Goal: Task Accomplishment & Management: Use online tool/utility

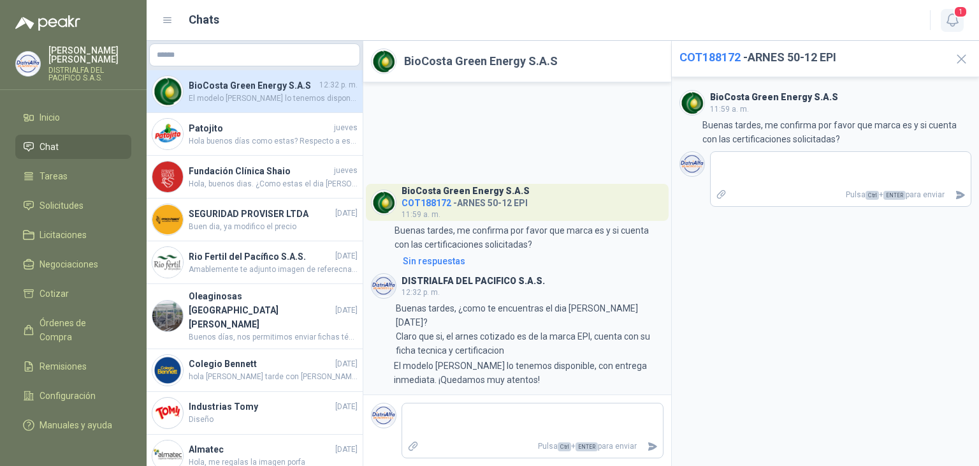
click at [962, 18] on button "1" at bounding box center [952, 20] width 23 height 23
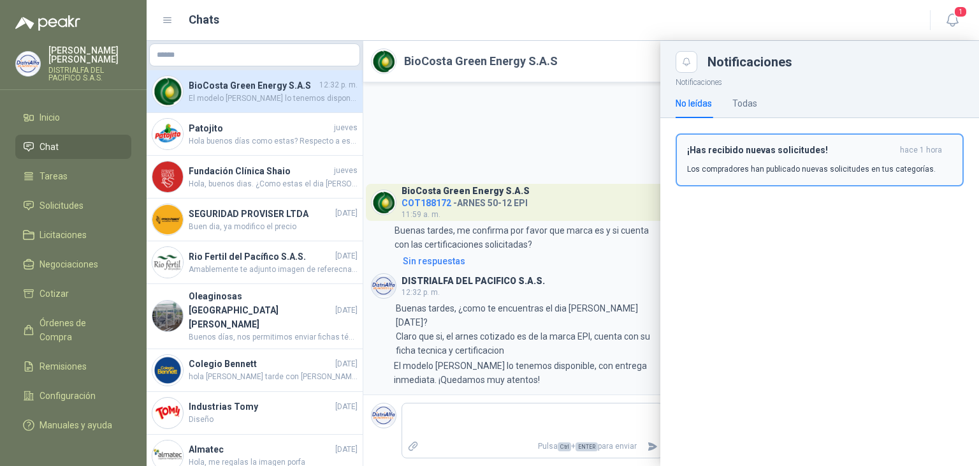
click at [786, 177] on button "¡Has recibido nuevas solicitudes! hace 1 hora Los compradores han publicado nue…" at bounding box center [820, 159] width 288 height 53
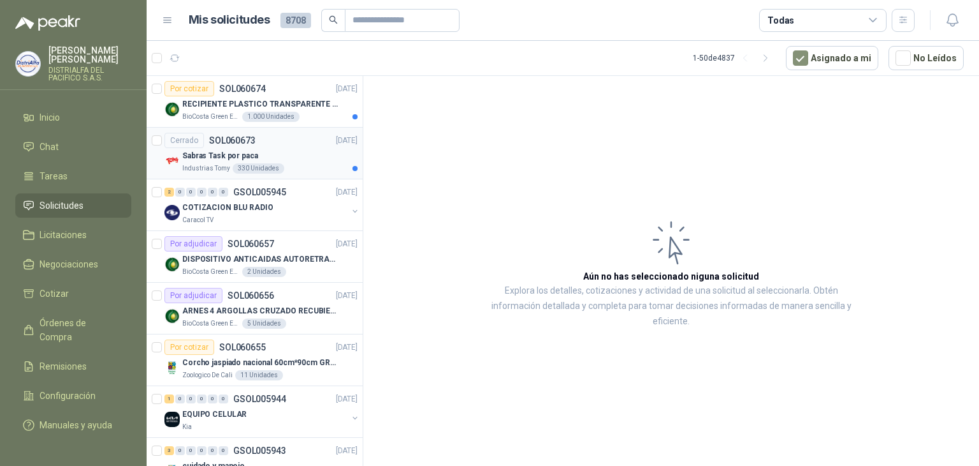
click at [267, 152] on div "Sabras Task por paca" at bounding box center [269, 155] width 175 height 15
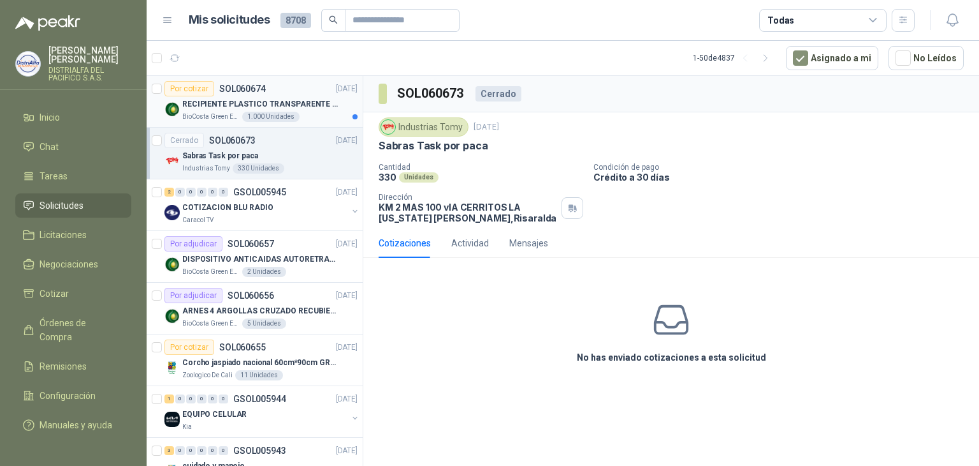
click at [312, 103] on p "RECIPIENTE PLASTICO TRANSPARENTE 500 ML" at bounding box center [261, 104] width 159 height 12
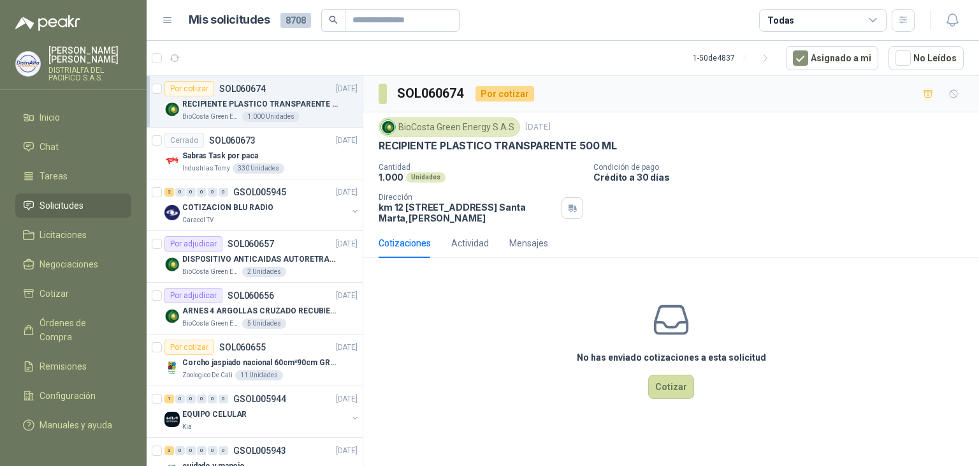
click at [497, 143] on p "RECIPIENTE PLASTICO TRANSPARENTE 500 ML" at bounding box center [498, 145] width 238 height 13
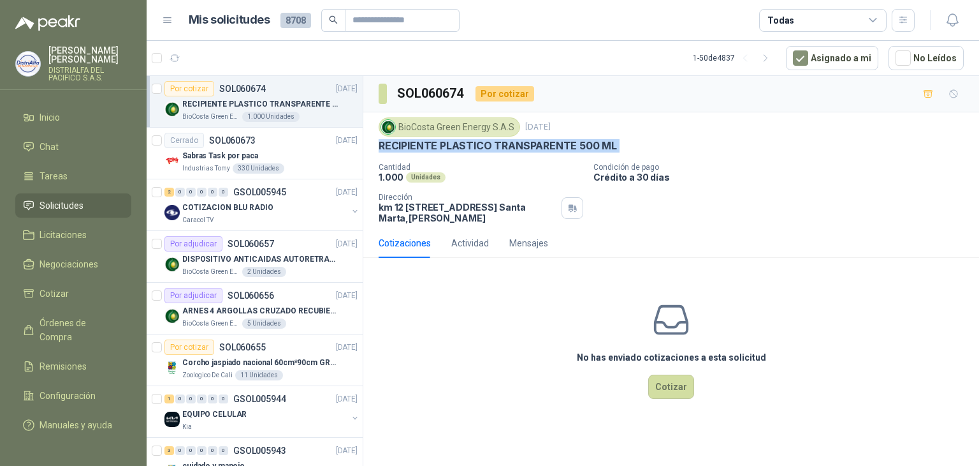
click at [497, 143] on p "RECIPIENTE PLASTICO TRANSPARENTE 500 ML" at bounding box center [498, 145] width 238 height 13
copy p "RECIPIENTE PLASTICO TRANSPARENTE 500 ML"
click at [666, 387] on button "Cotizar" at bounding box center [672, 386] width 46 height 24
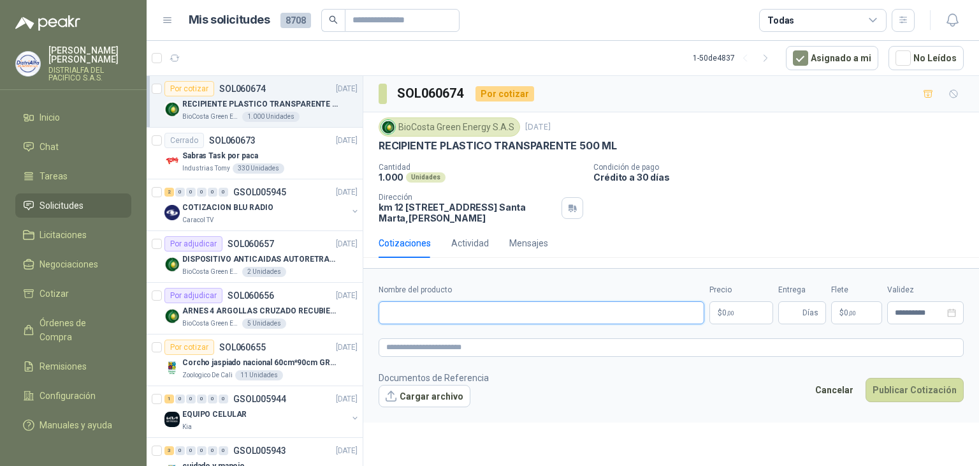
click at [497, 314] on input "Nombre del producto" at bounding box center [542, 312] width 326 height 23
paste input "**********"
type input "**********"
drag, startPoint x: 592, startPoint y: 311, endPoint x: 274, endPoint y: 311, distance: 318.2
click at [274, 311] on div "Por cotizar SOL060674 [DATE] RECIPIENTE PLASTICO TRANSPARENTE 500 ML BioCosta […" at bounding box center [563, 272] width 833 height 395
